Goal: Information Seeking & Learning: Check status

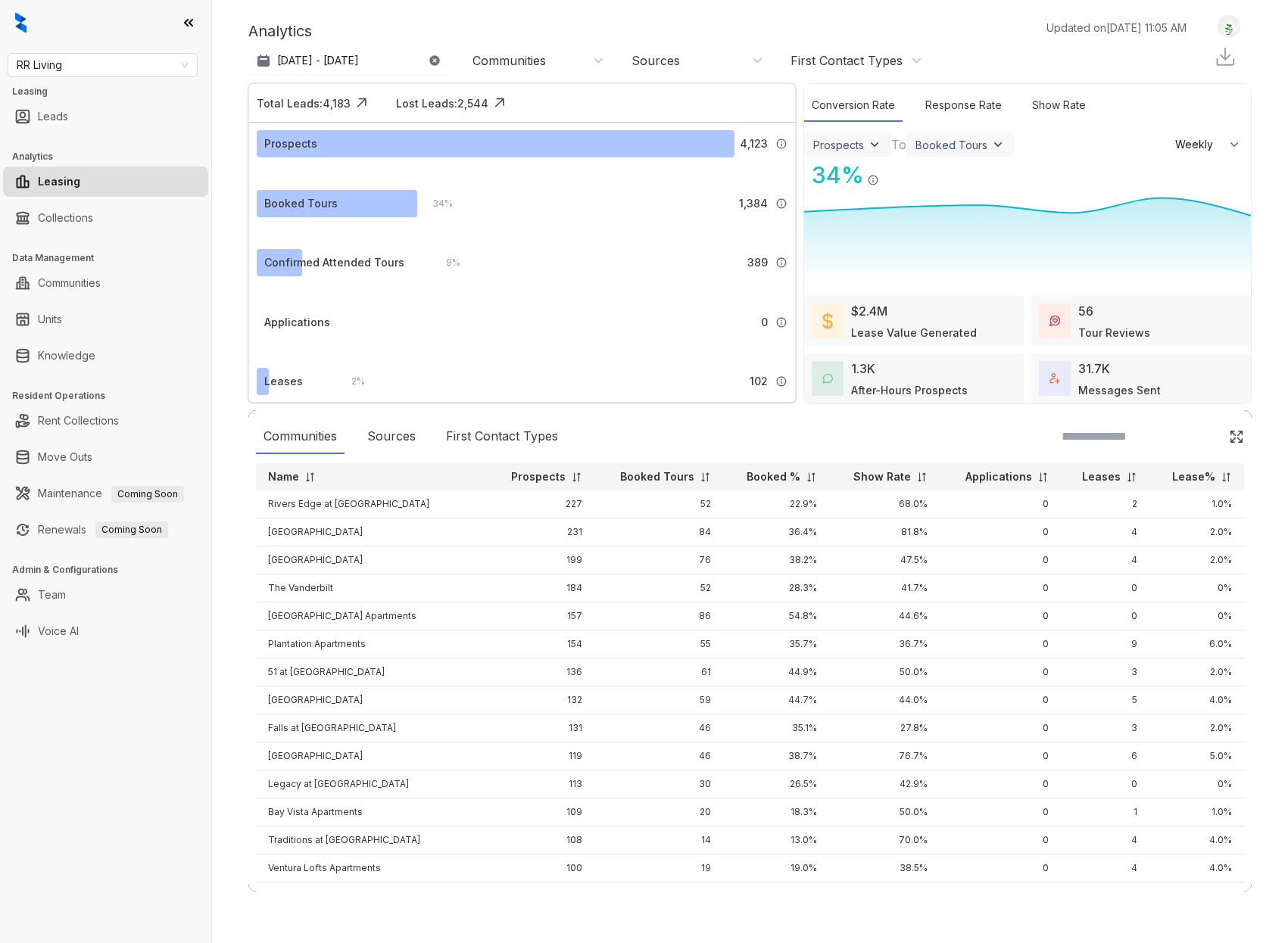
select select "******"
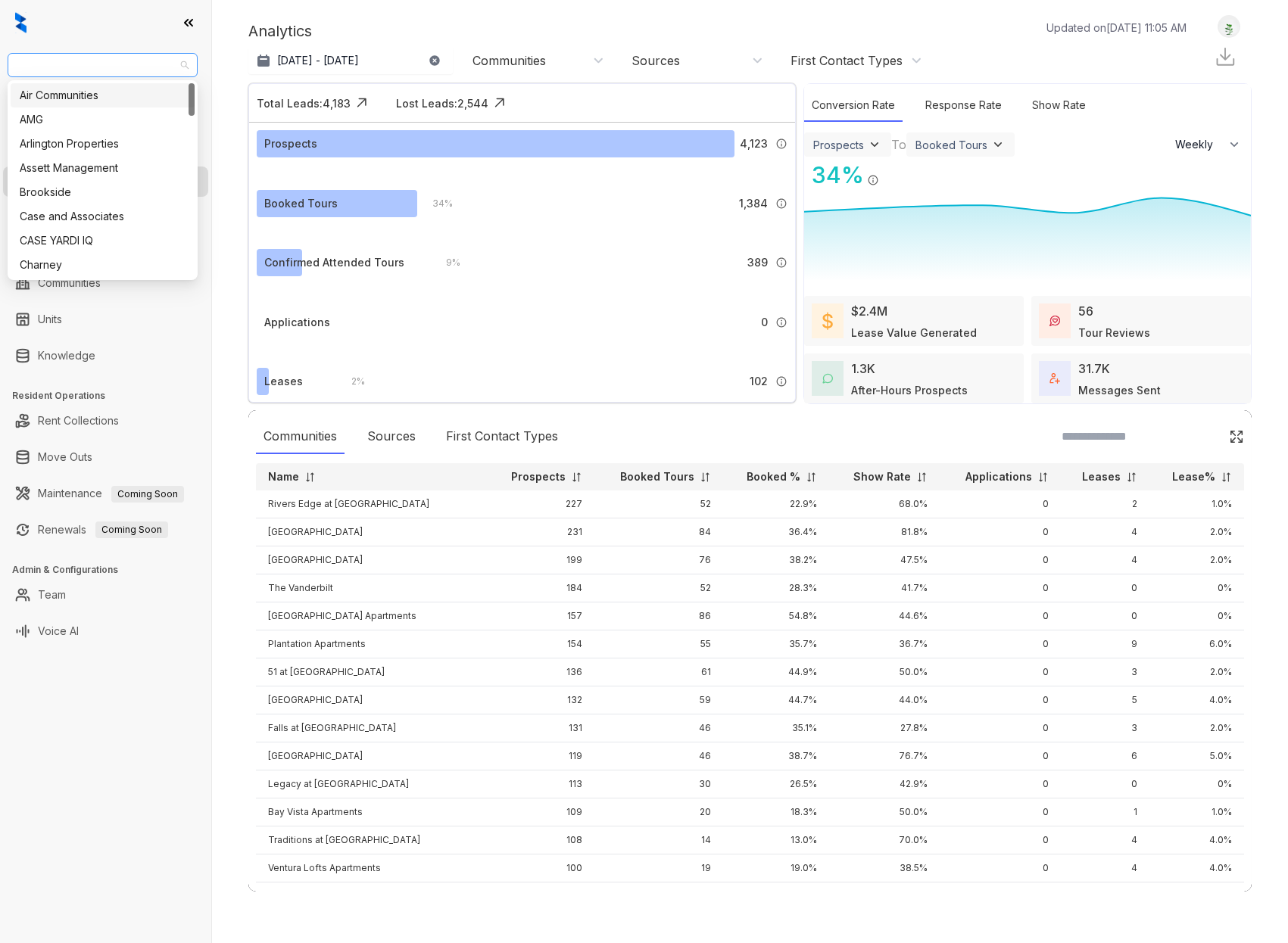
click at [172, 63] on span "RR Living" at bounding box center [103, 65] width 172 height 23
click at [95, 97] on div "Air Communities" at bounding box center [102, 95] width 166 height 17
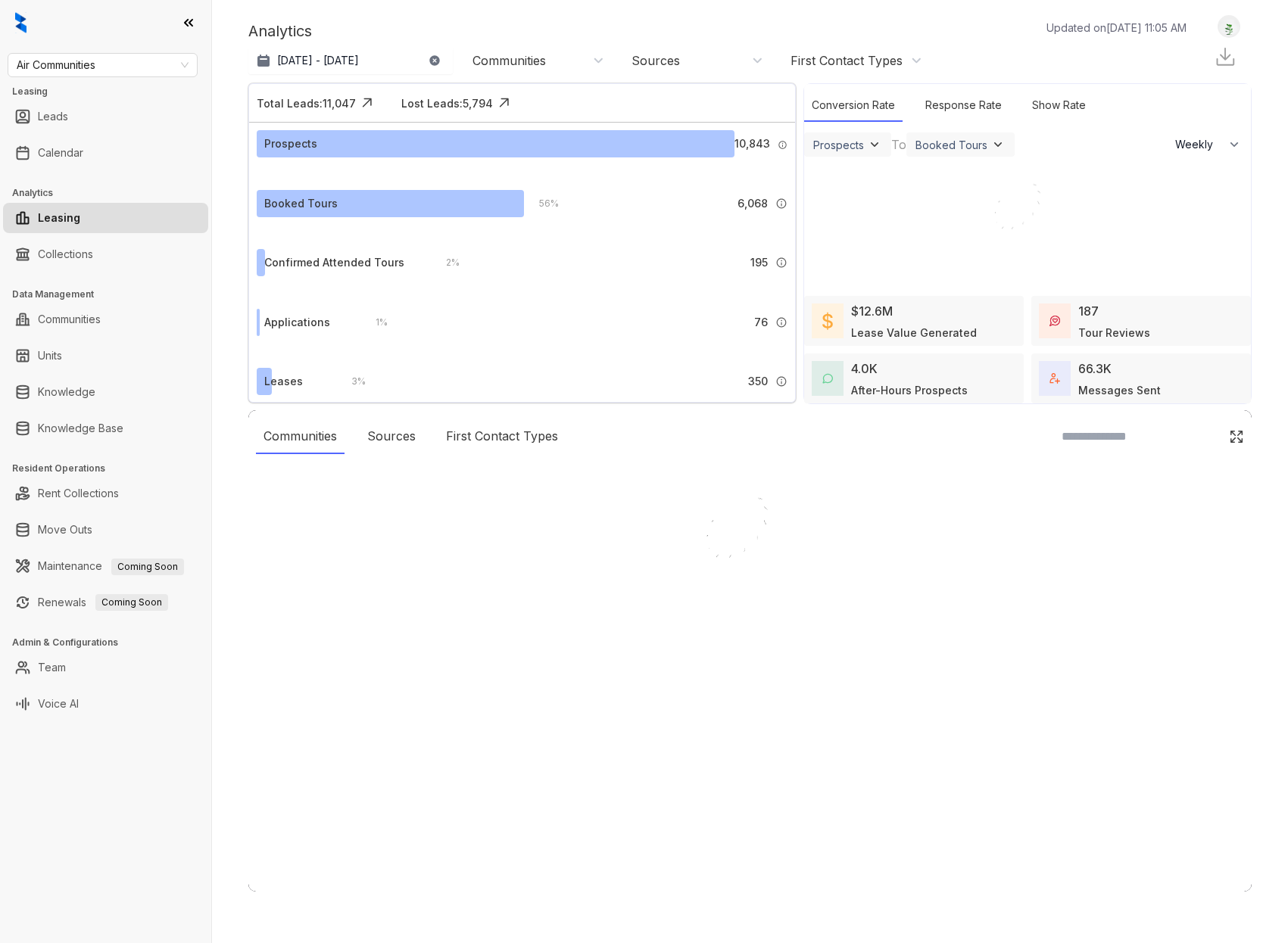
select select "******"
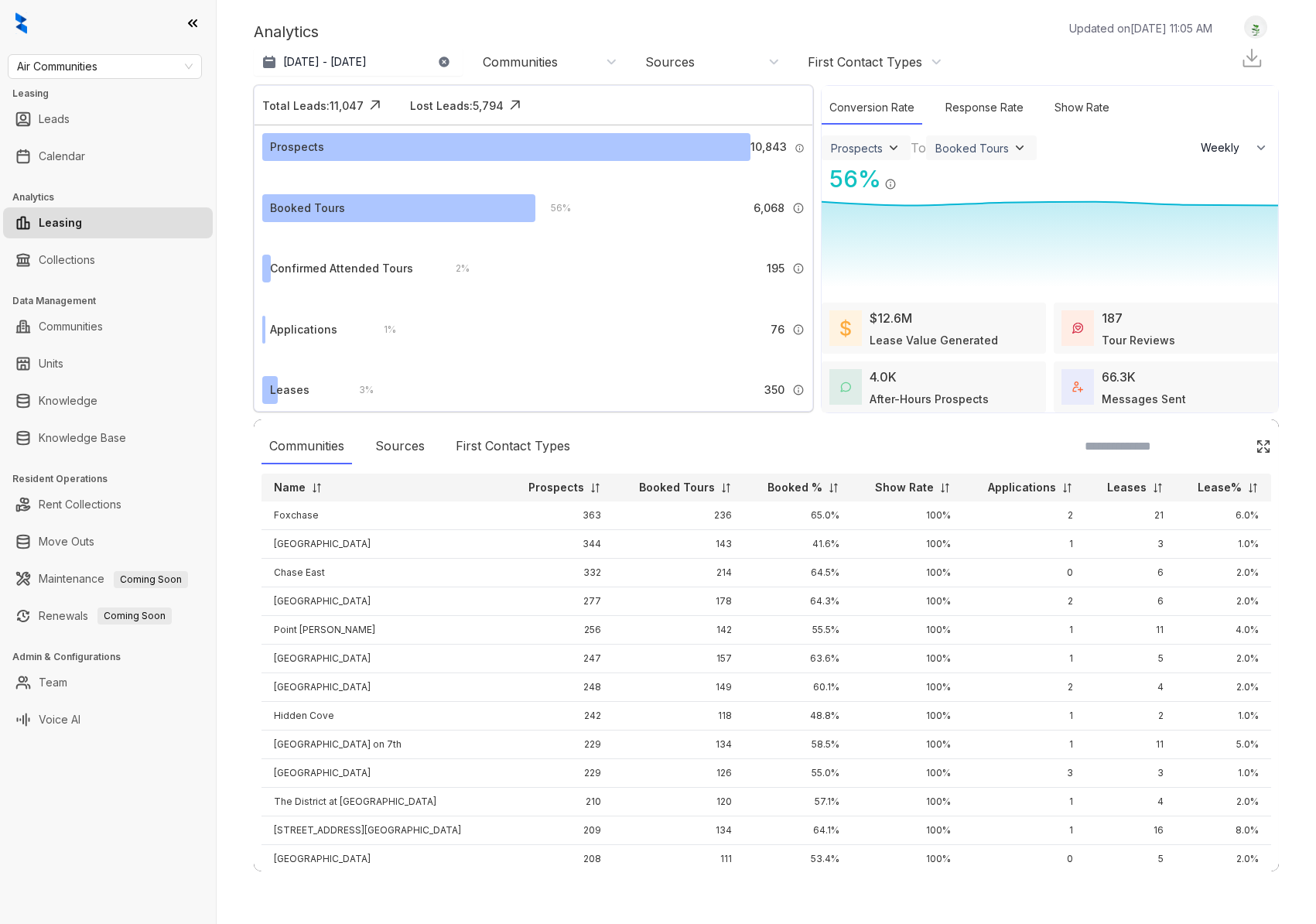
click at [193, 25] on icon at bounding box center [193, 23] width 16 height 16
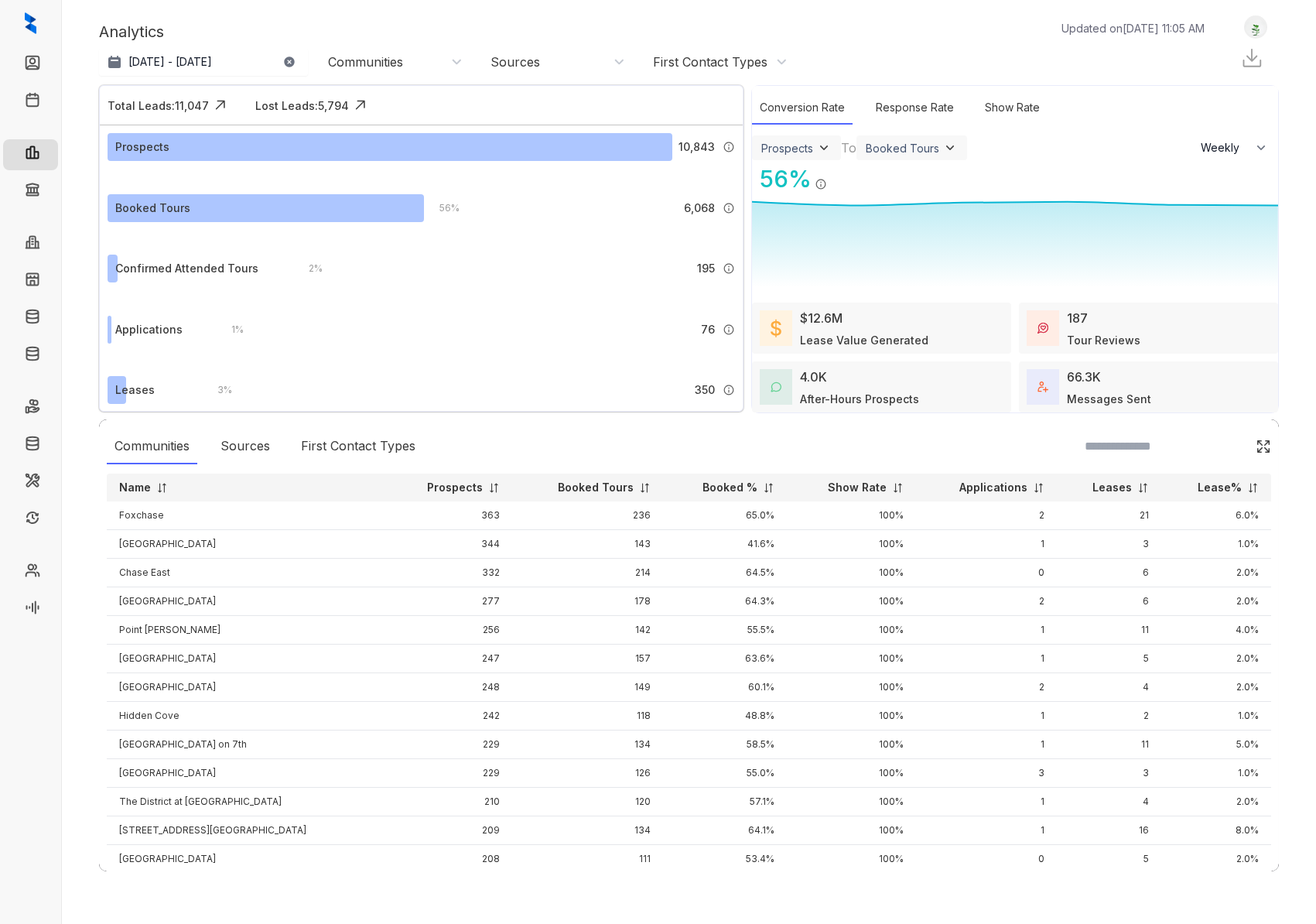
click at [620, 61] on div "Sources" at bounding box center [557, 62] width 135 height 17
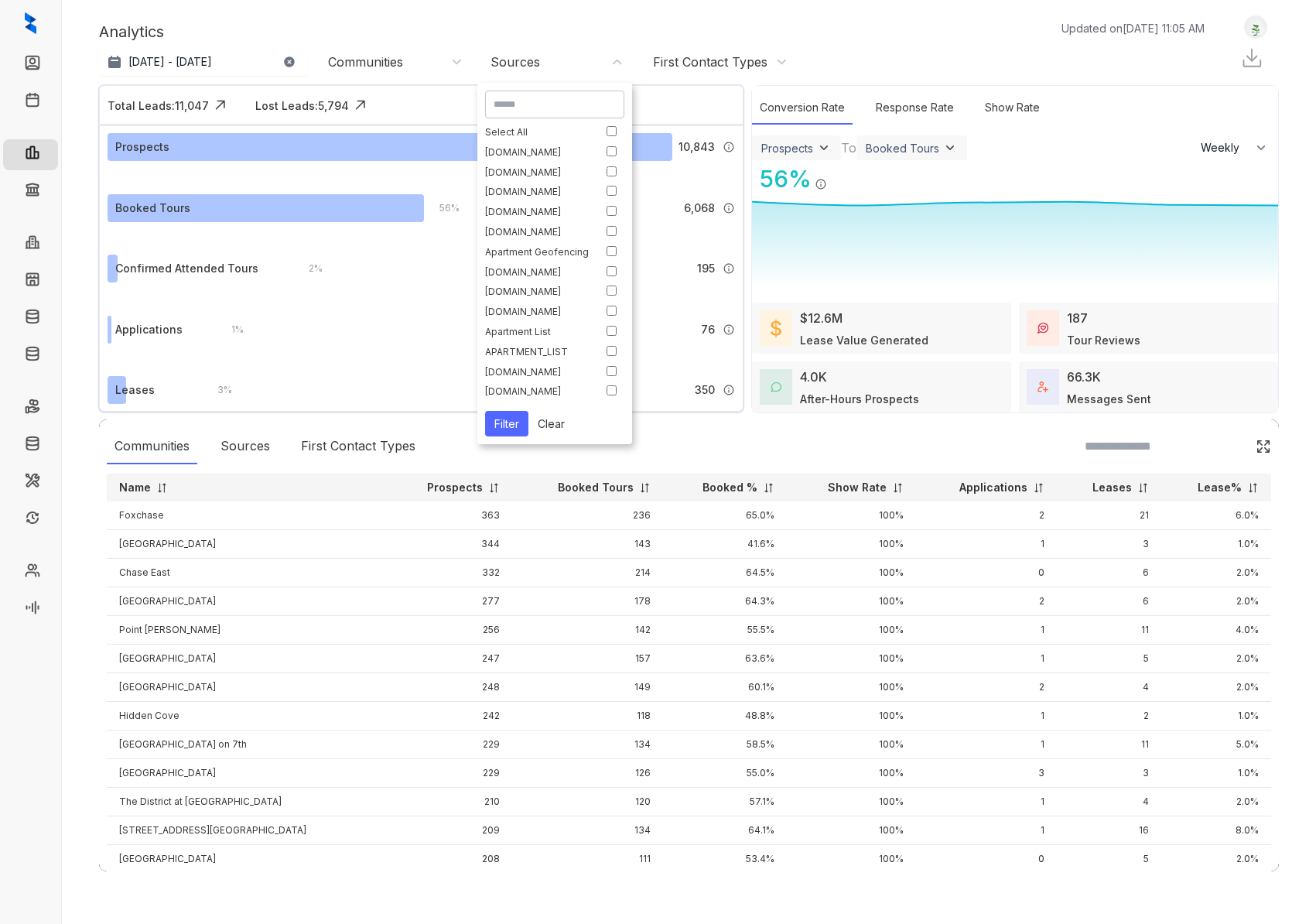
click at [548, 29] on div "Analytics Updated on Oct 07, 2025, 11:05 AM" at bounding box center [660, 31] width 1121 height 23
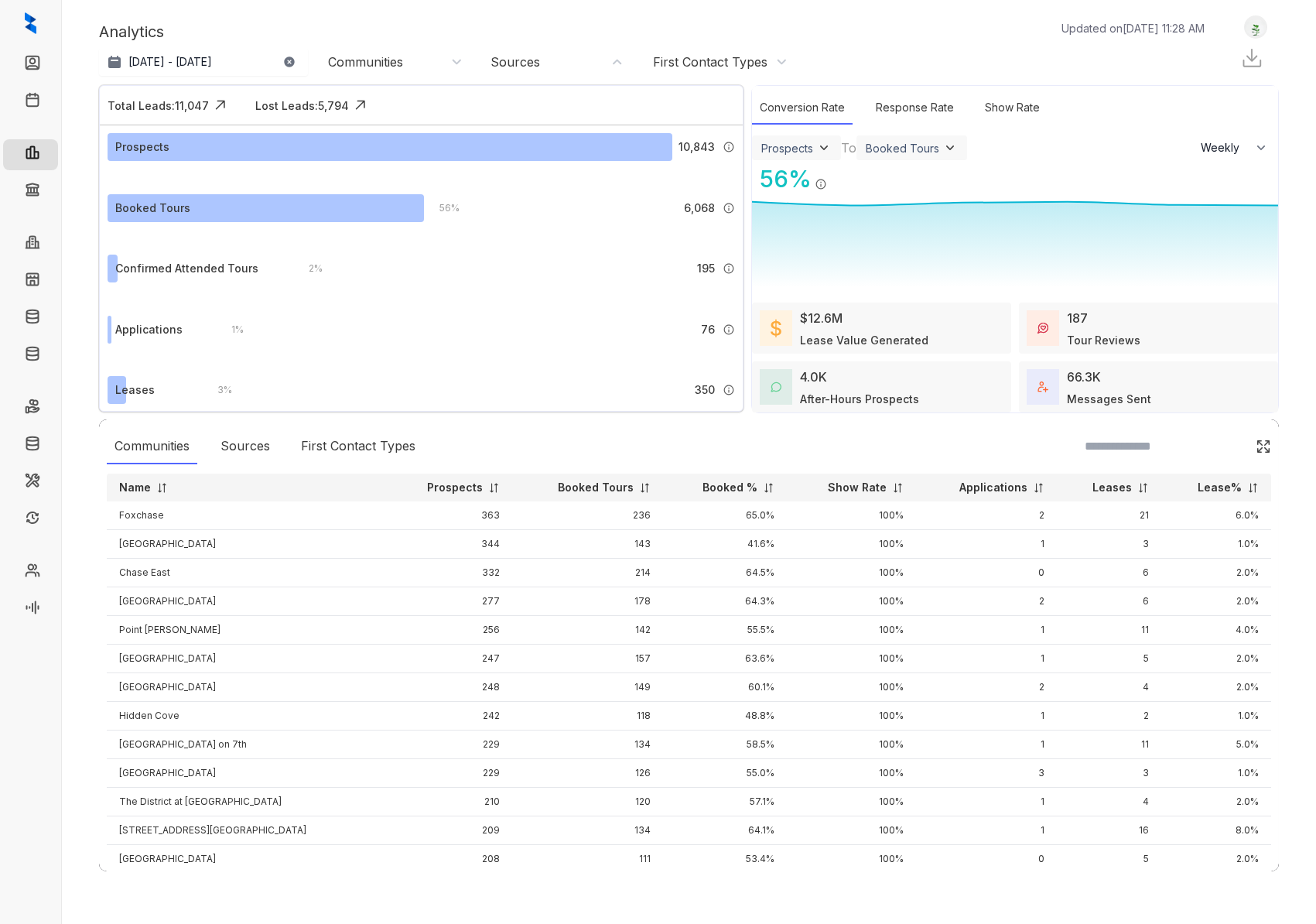
click at [533, 65] on div "Sources" at bounding box center [515, 62] width 50 height 17
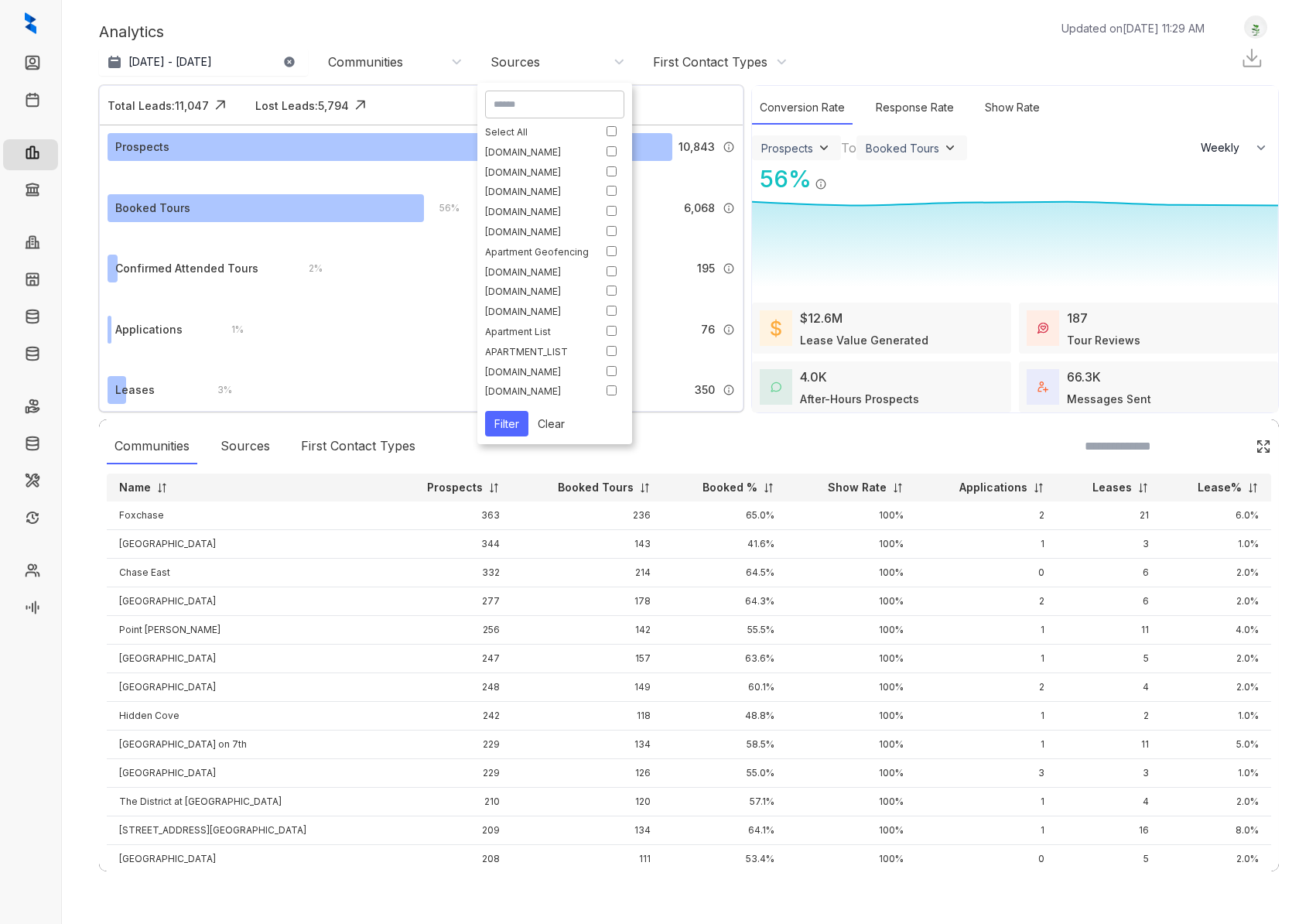
click at [570, 26] on div "Analytics Updated on Oct 07, 2025, 11:29 AM" at bounding box center [660, 31] width 1121 height 23
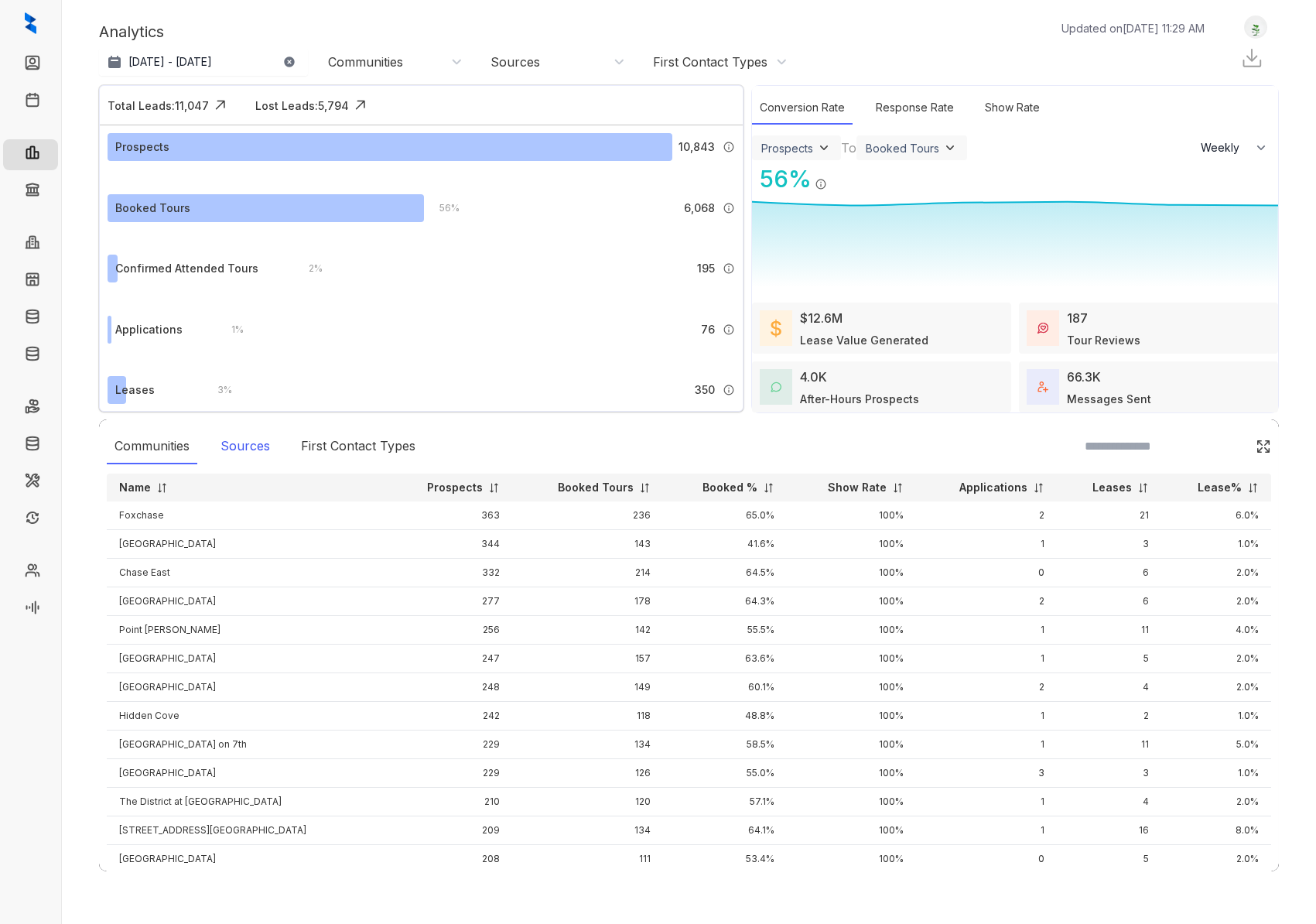
click at [260, 442] on div "Sources" at bounding box center [245, 446] width 65 height 36
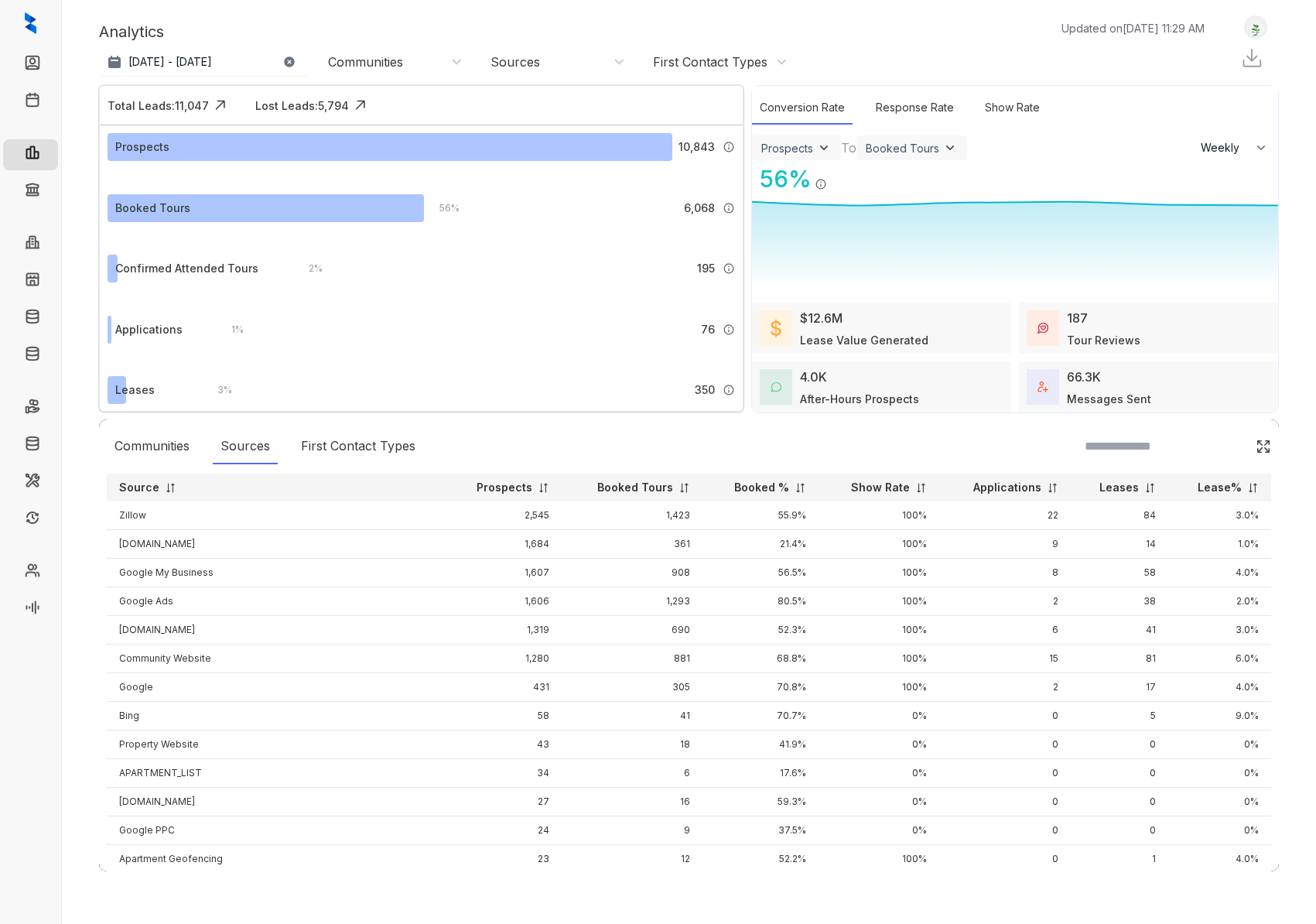
click at [409, 64] on div "Communities" at bounding box center [395, 62] width 135 height 17
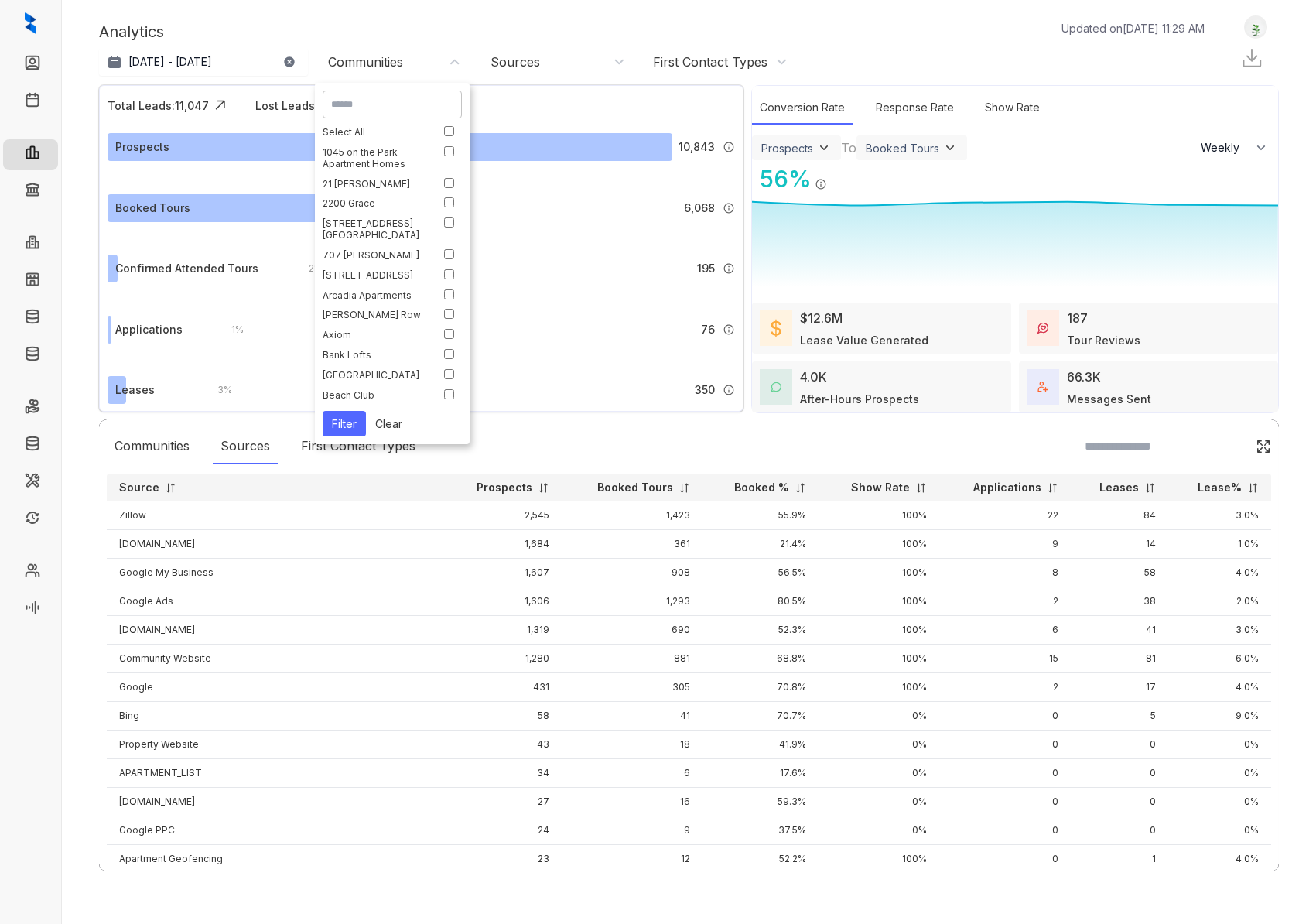
click at [714, 65] on div "First Contact Types" at bounding box center [710, 62] width 115 height 17
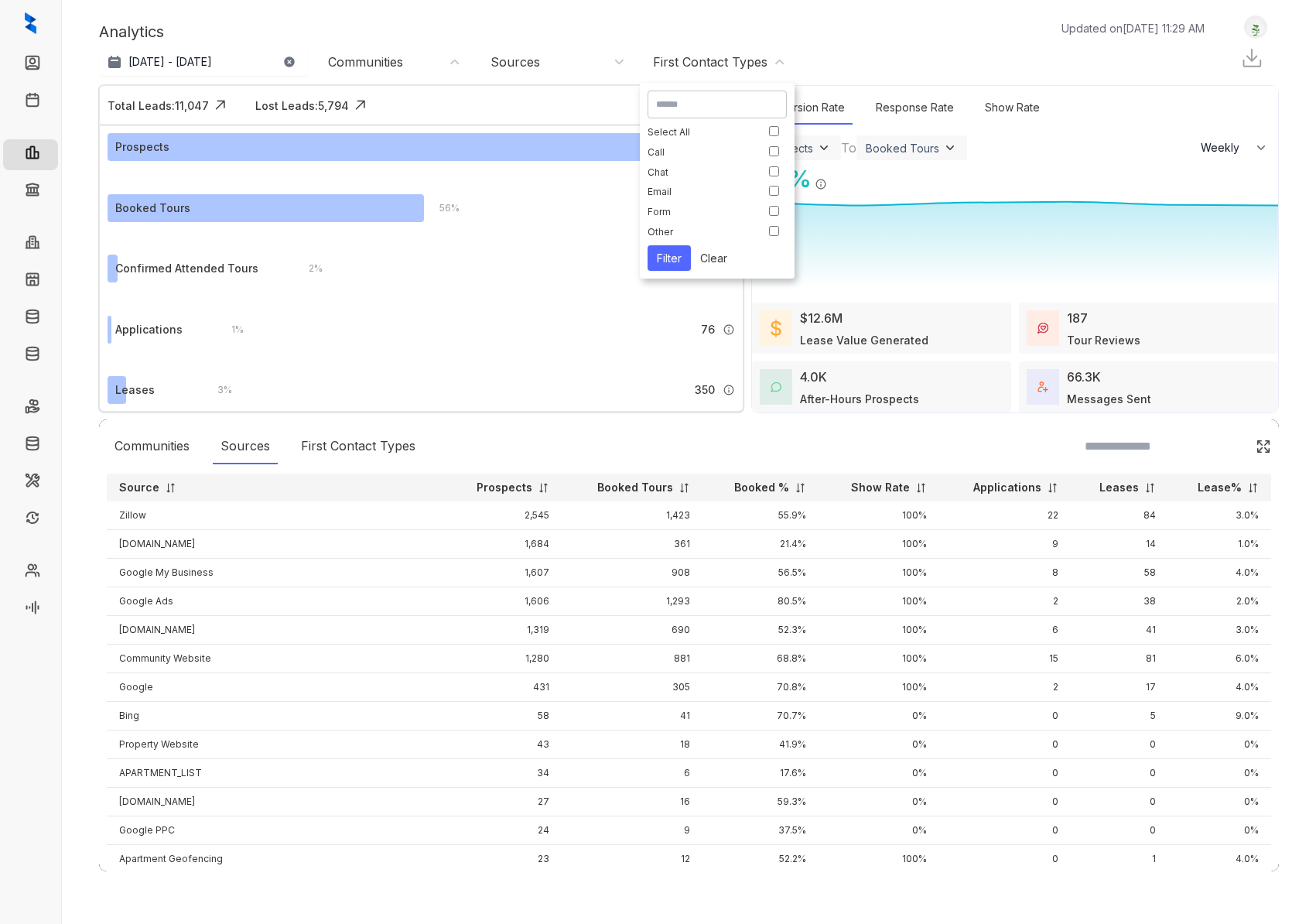
click at [611, 20] on div "Analytics Updated on Oct 07, 2025, 11:29 AM" at bounding box center [660, 31] width 1121 height 23
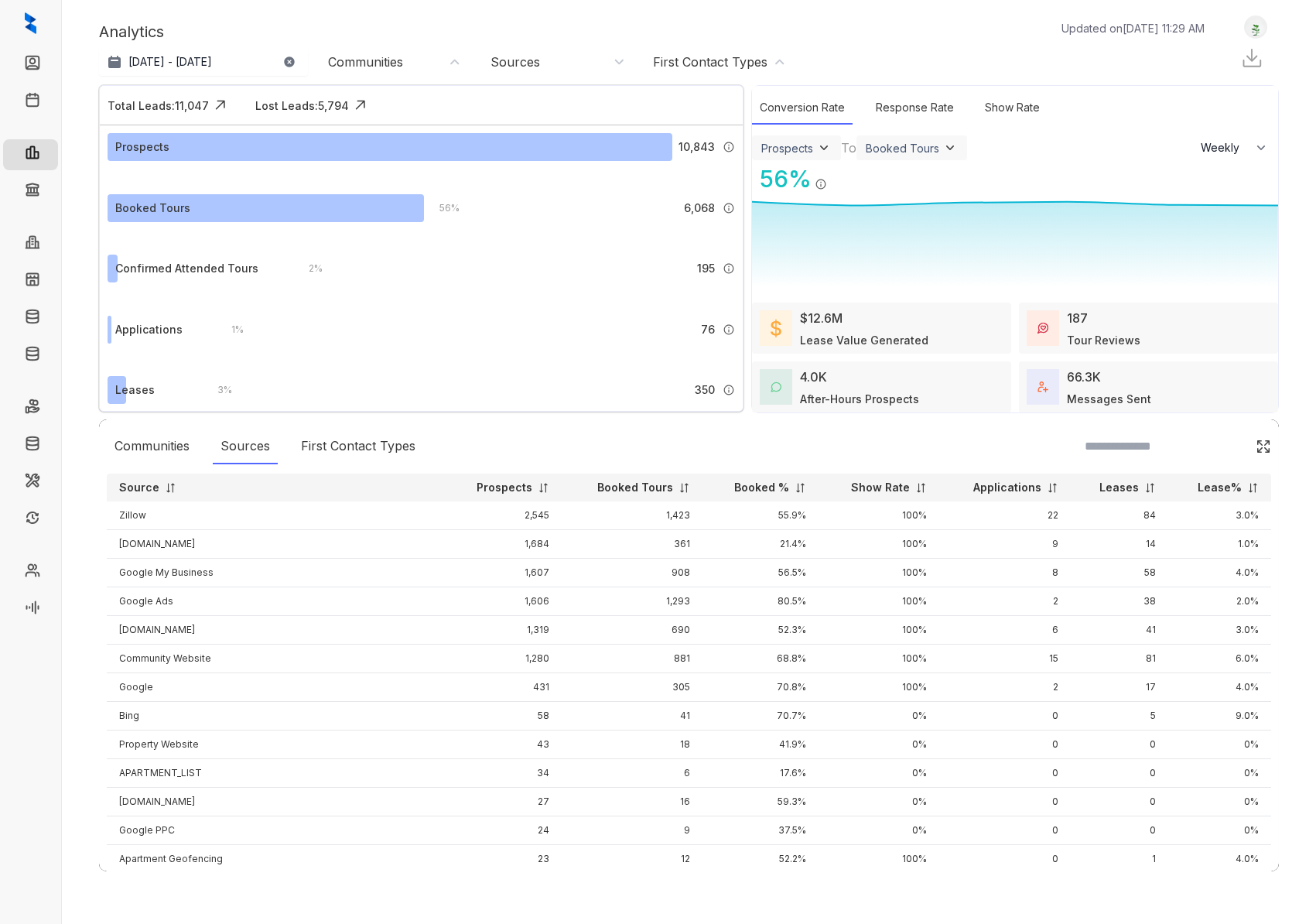
click at [840, 374] on div "4.0K After-Hours Prospects" at bounding box center [860, 388] width 119 height 40
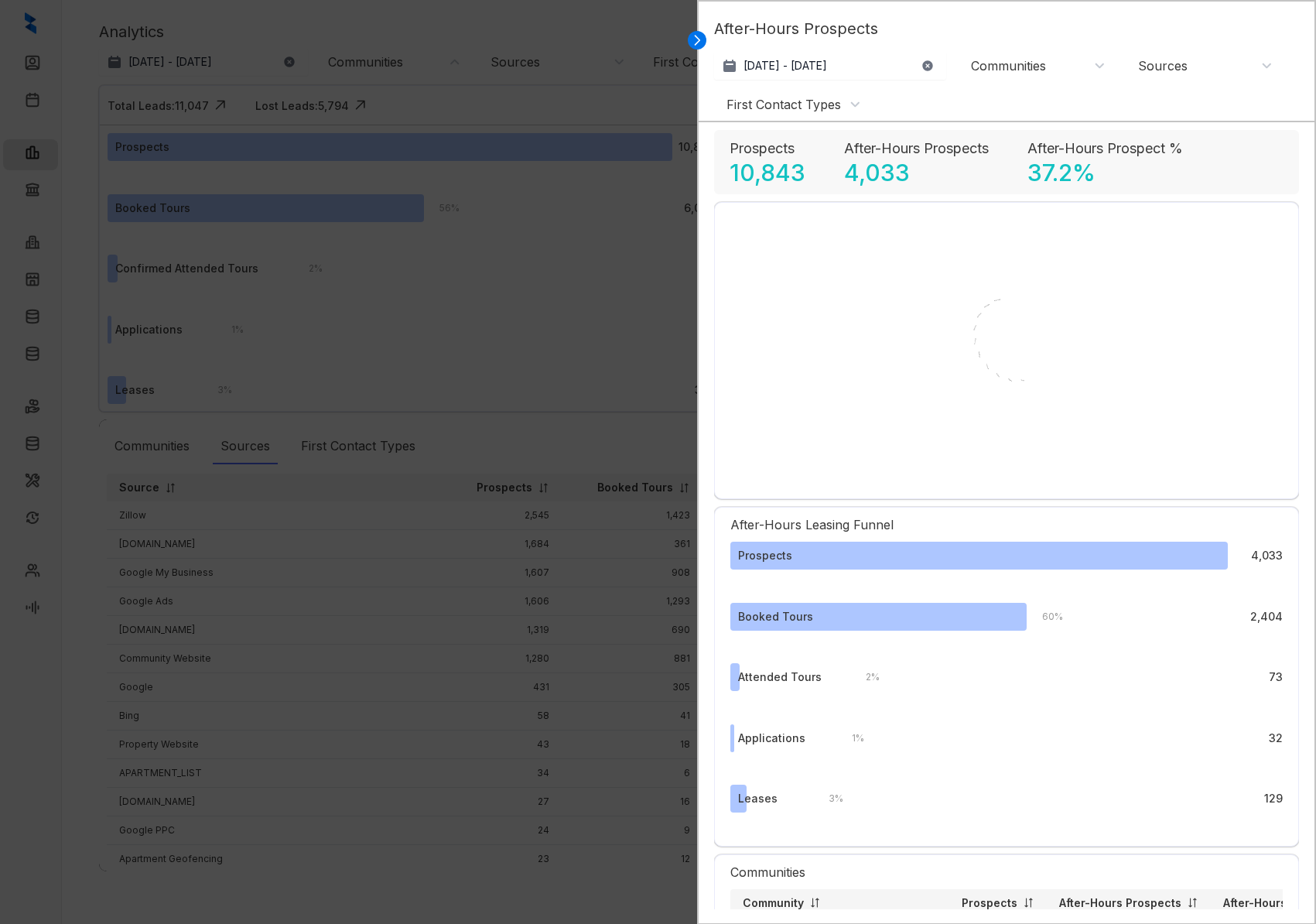
select select "******"
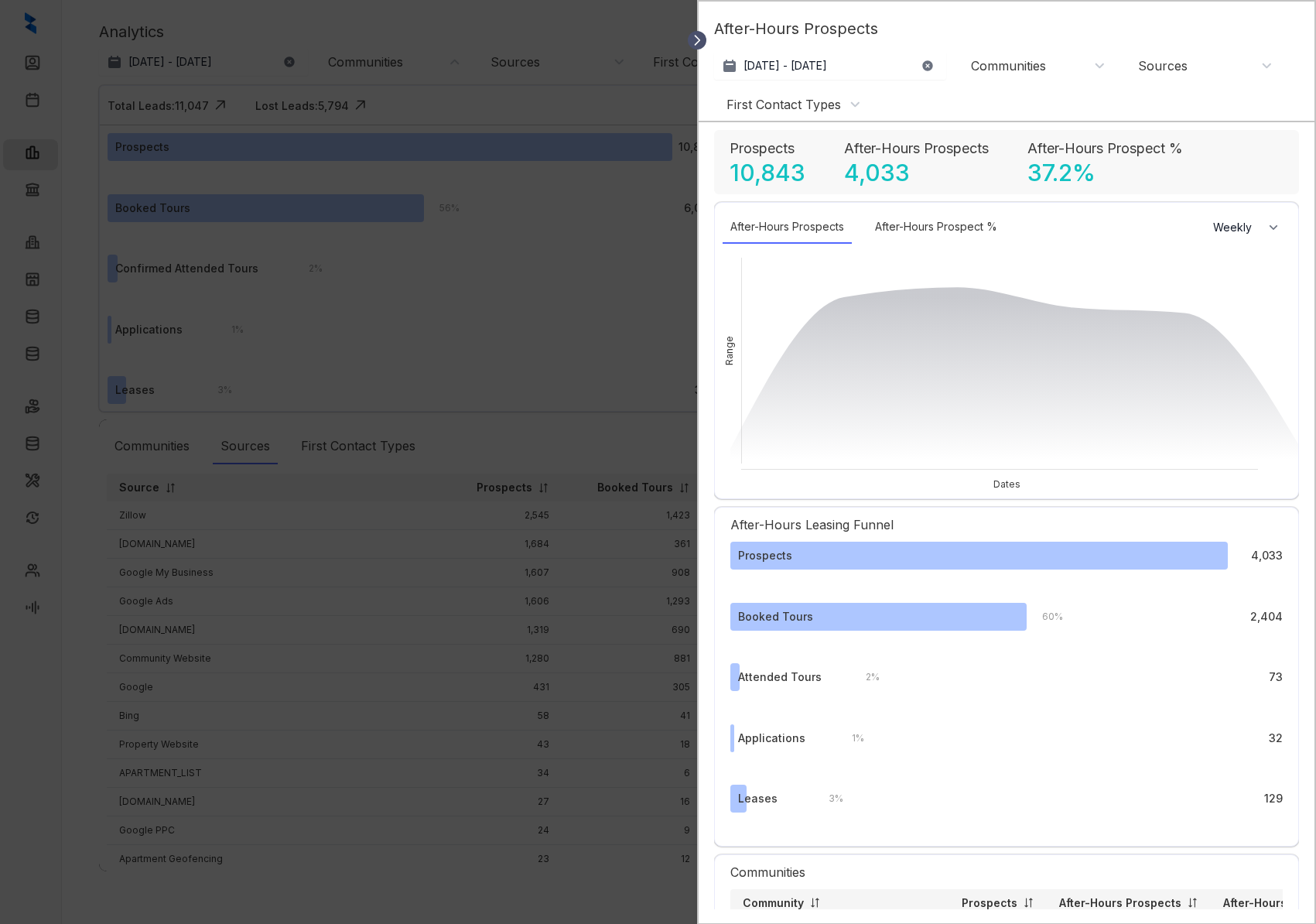
drag, startPoint x: 698, startPoint y: 43, endPoint x: 770, endPoint y: 104, distance: 94.4
click at [697, 43] on icon at bounding box center [697, 40] width 16 height 16
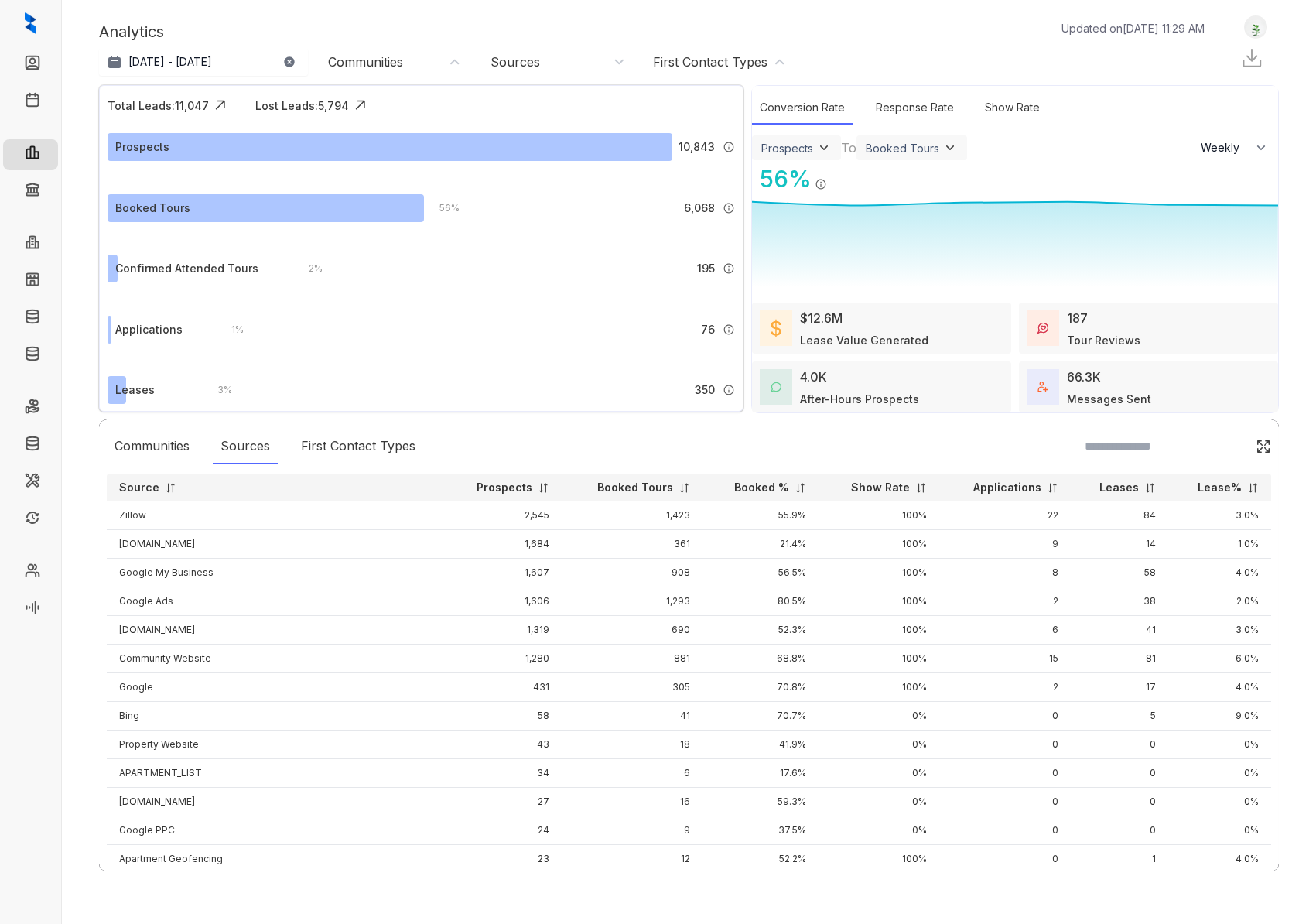
click at [1081, 383] on div "66.3K" at bounding box center [1084, 377] width 34 height 18
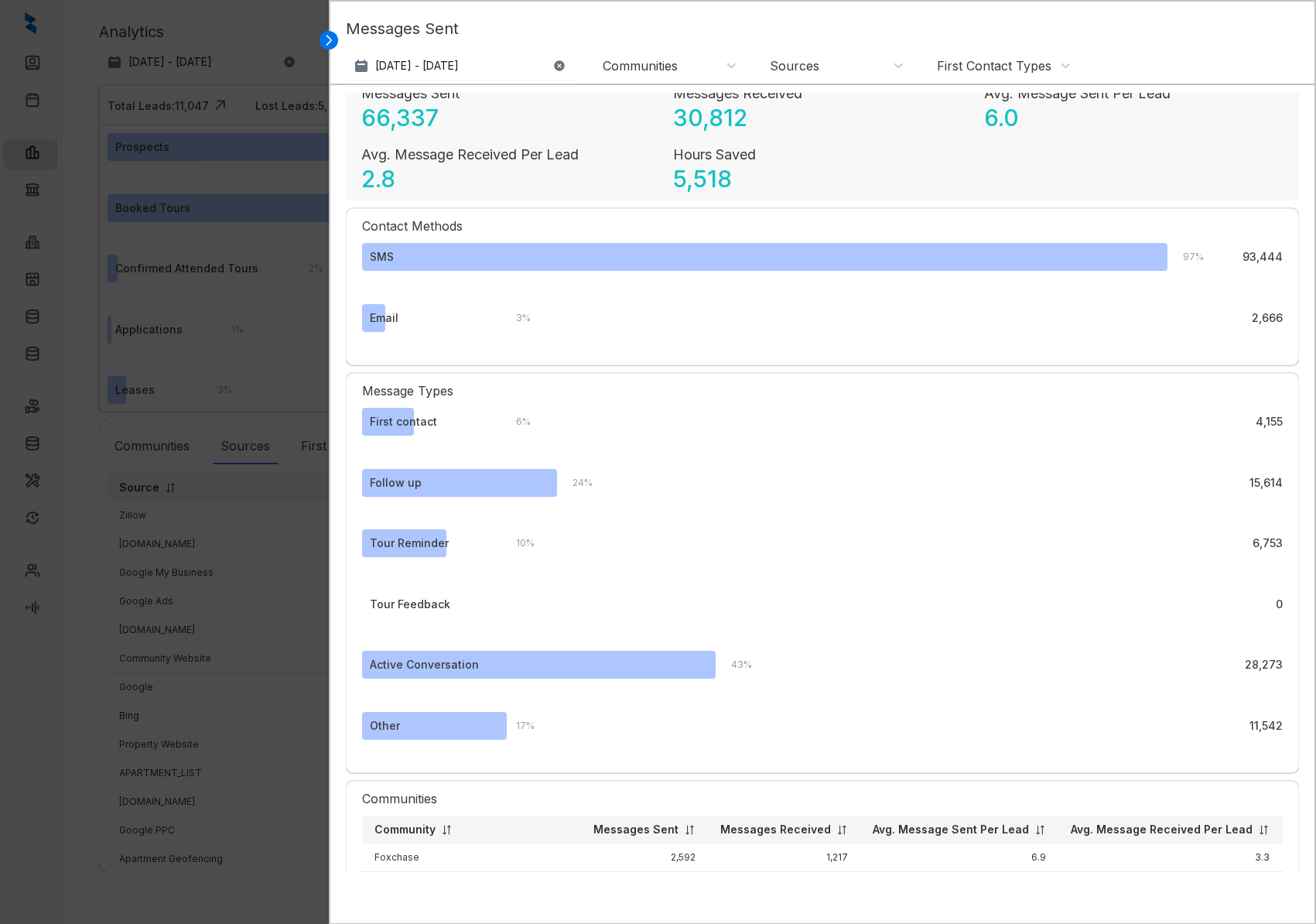
scroll to position [26, 0]
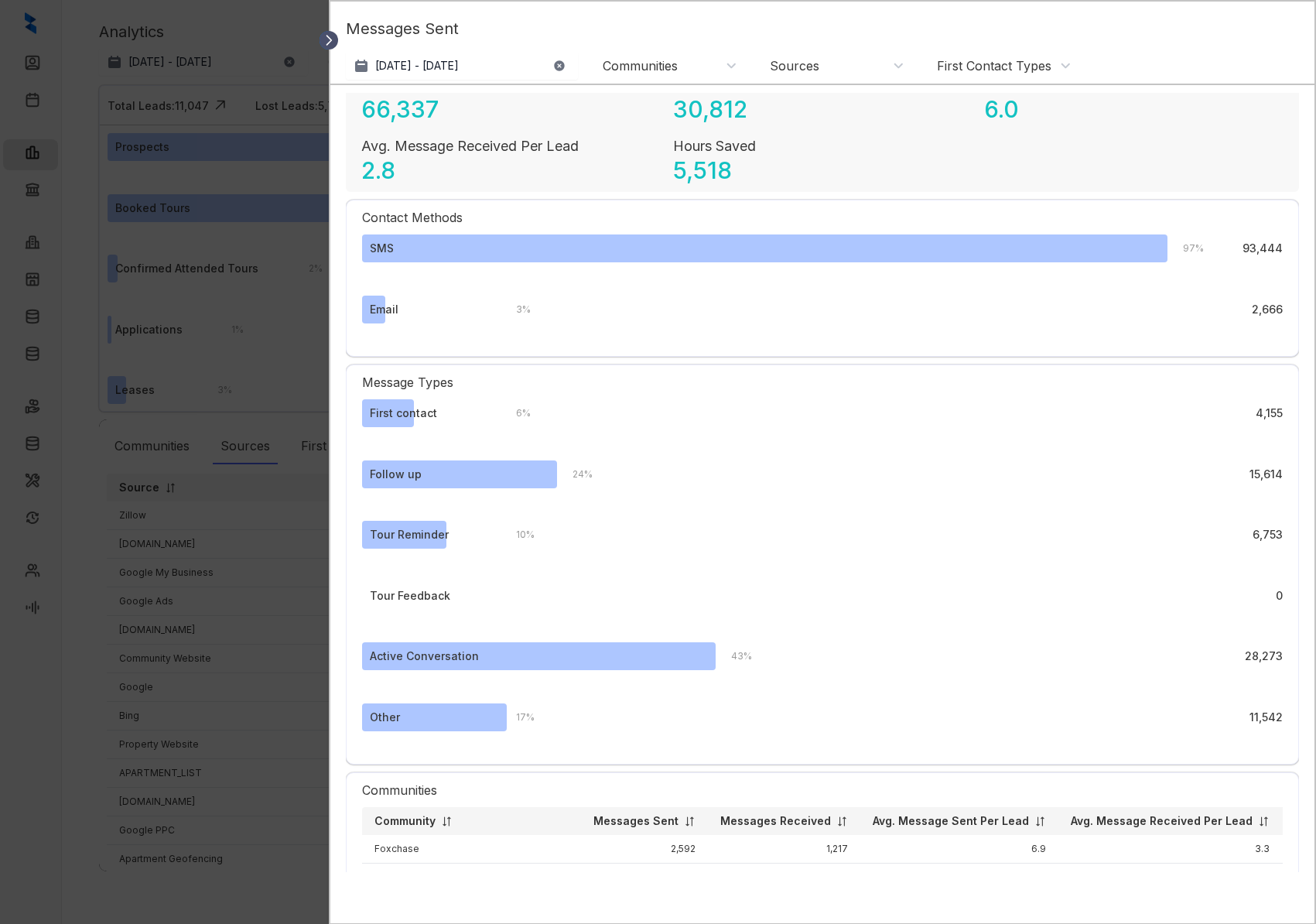
click at [332, 38] on icon at bounding box center [328, 40] width 16 height 16
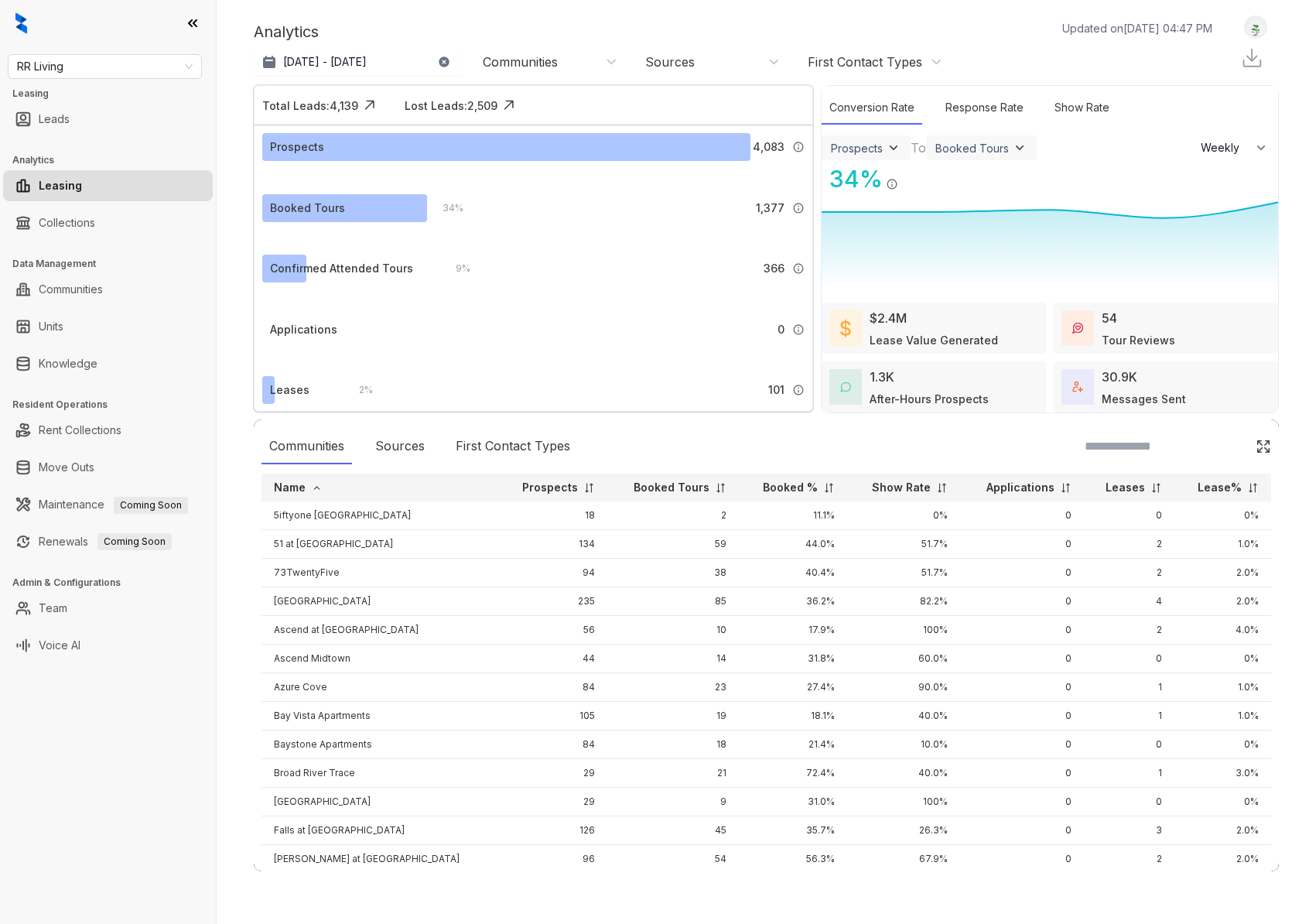
select select "******"
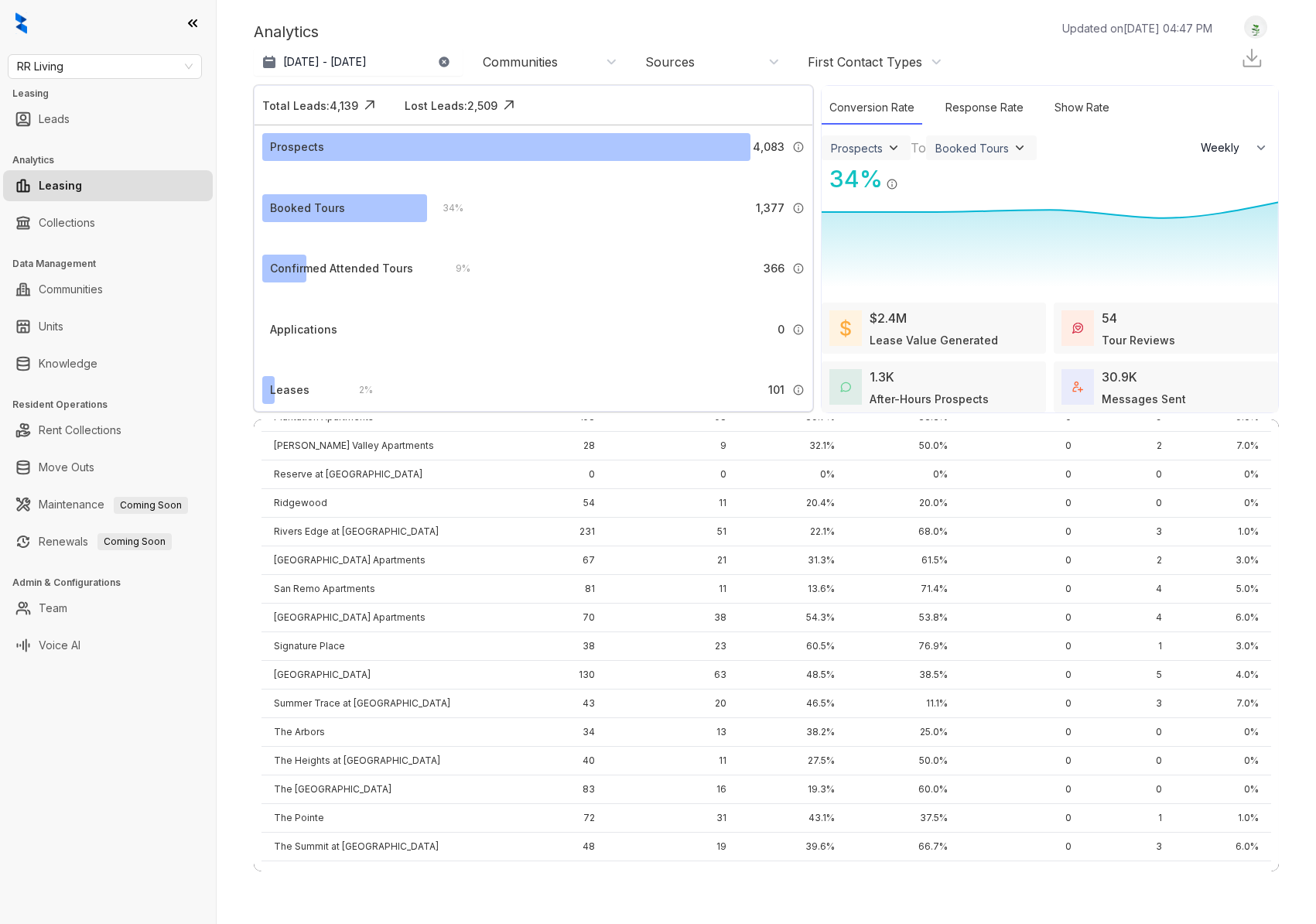
click at [191, 20] on icon at bounding box center [192, 22] width 7 height 6
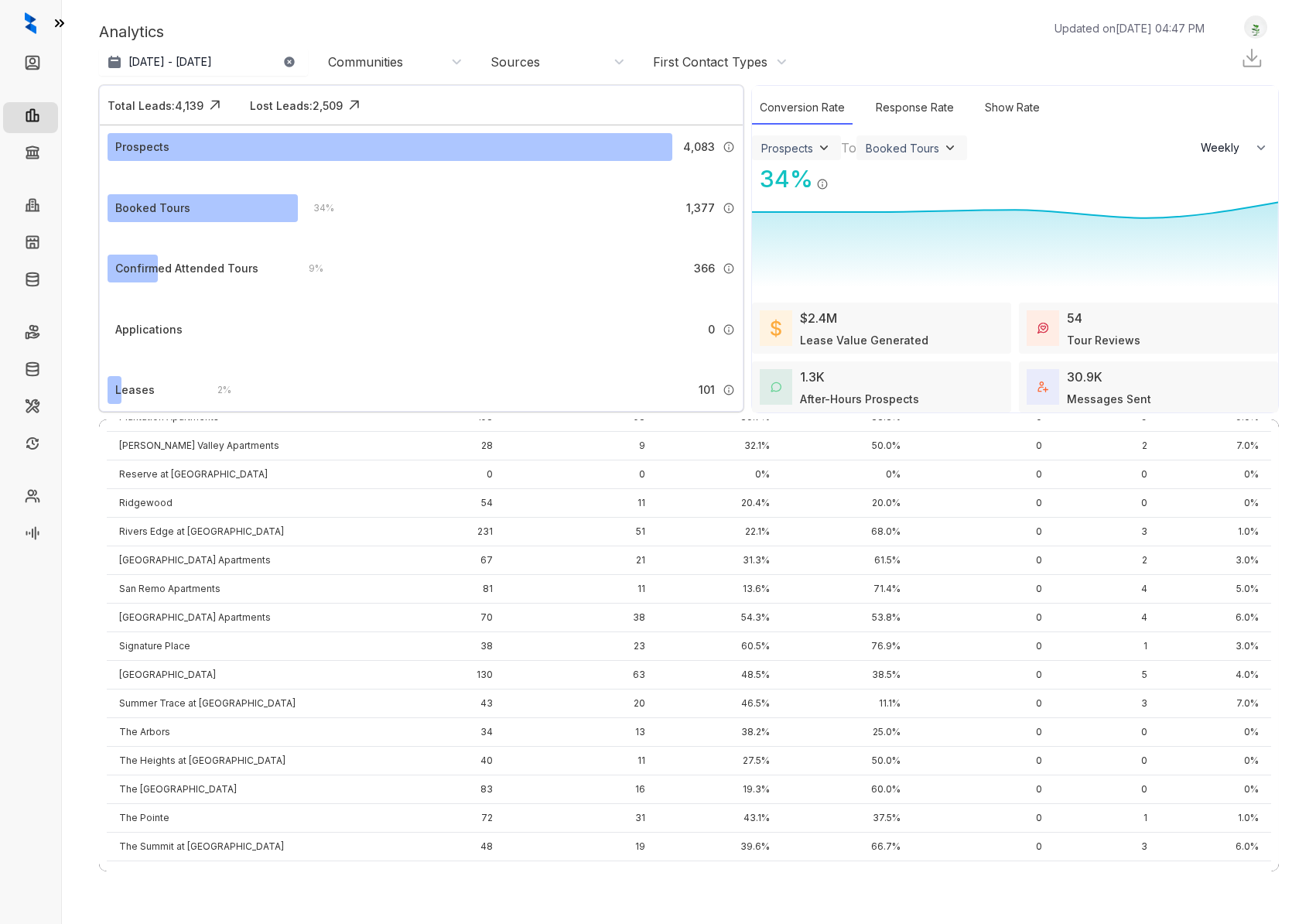
click at [67, 16] on icon at bounding box center [60, 23] width 16 height 16
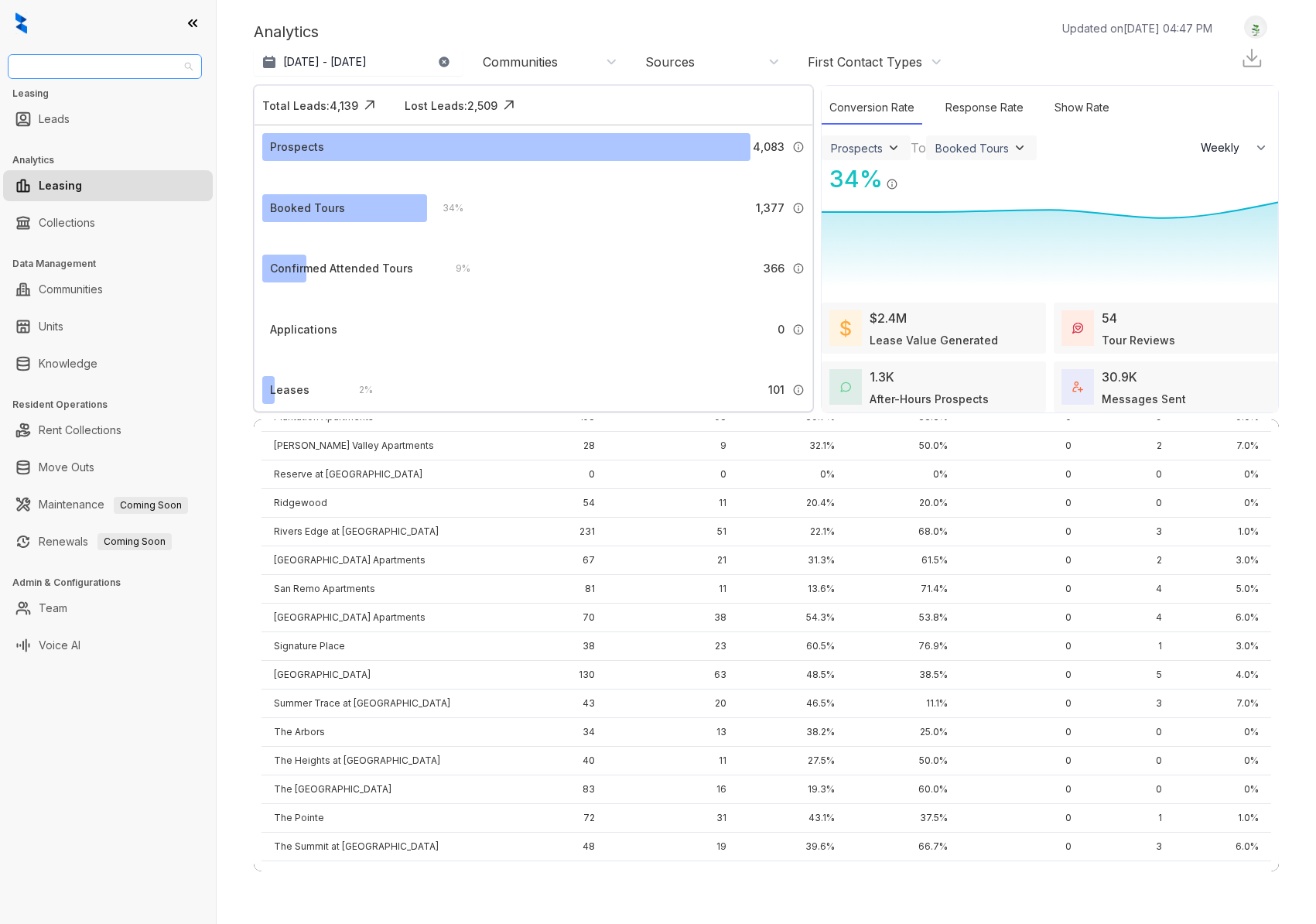
click at [126, 66] on span "RR Living" at bounding box center [105, 66] width 175 height 23
click at [98, 98] on div "Air Communities" at bounding box center [104, 98] width 169 height 17
